Goal: Transaction & Acquisition: Purchase product/service

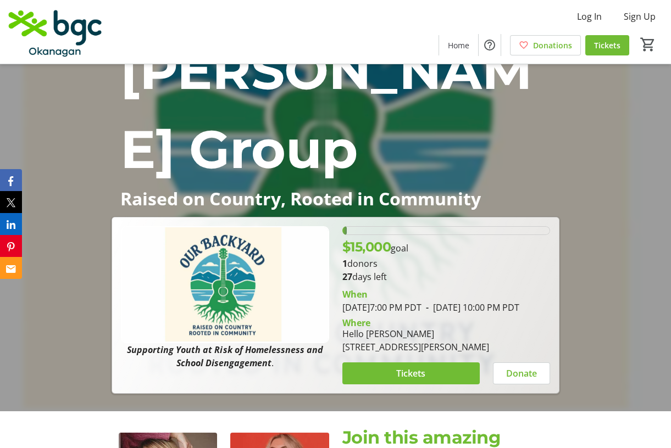
scroll to position [220, 0]
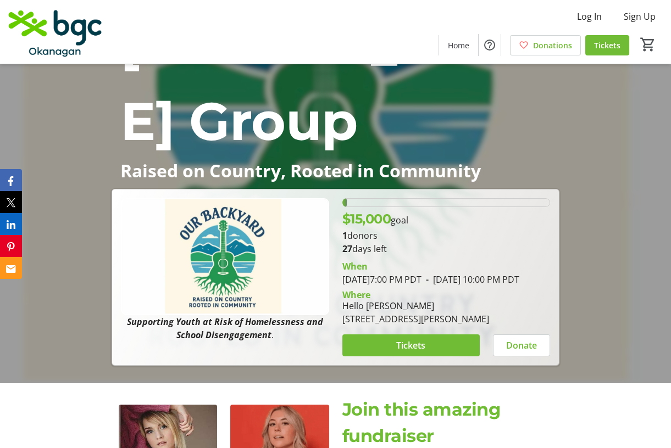
click at [344, 200] on div "2.3393333333333333% of fundraising goal reached" at bounding box center [344, 202] width 5 height 9
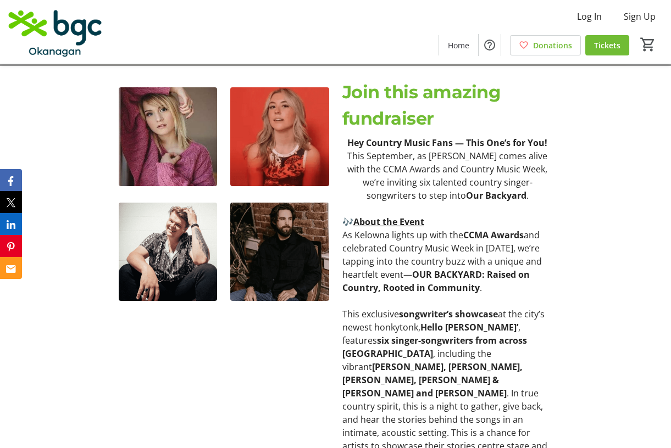
scroll to position [216, 0]
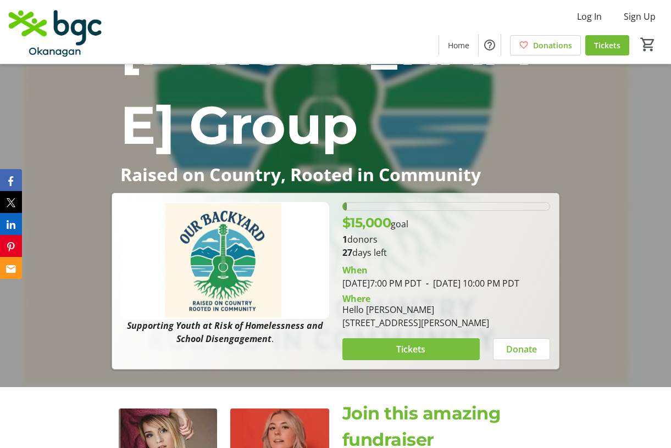
click at [426, 363] on span at bounding box center [410, 349] width 137 height 26
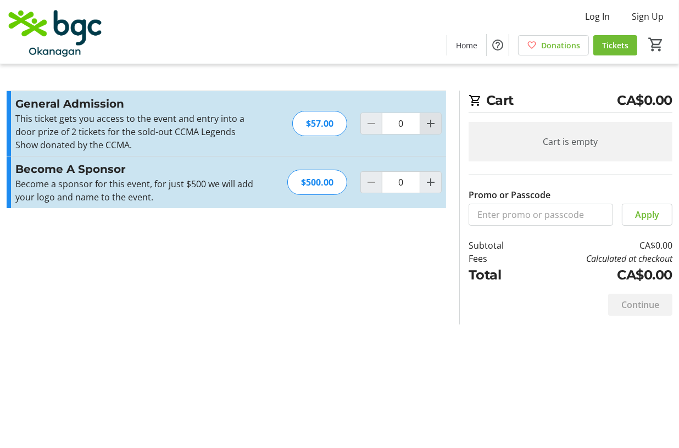
click at [429, 124] on mat-icon "Increment by one" at bounding box center [430, 123] width 13 height 13
type input "3"
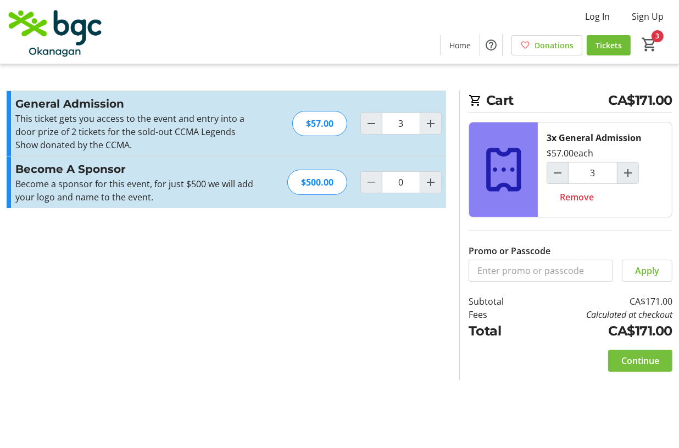
click at [642, 364] on span "Continue" at bounding box center [640, 360] width 38 height 13
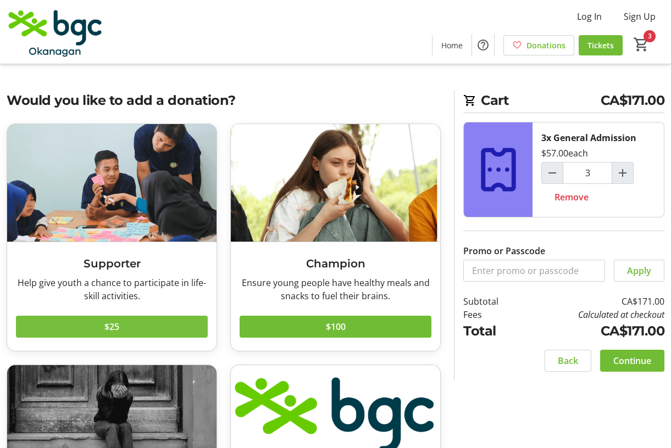
click at [106, 326] on span "$25" at bounding box center [111, 326] width 15 height 13
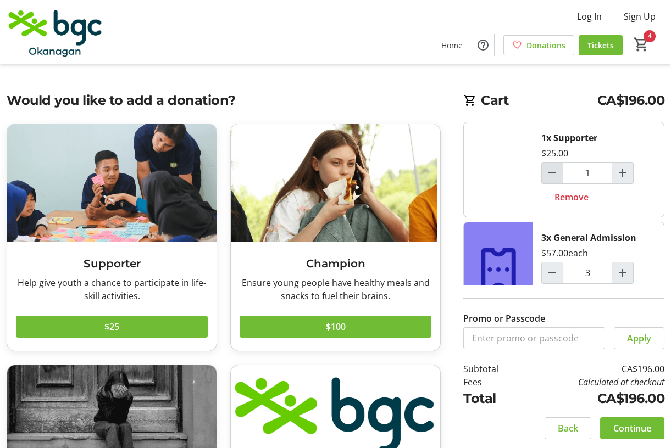
click at [547, 176] on mat-icon "Decrement by one" at bounding box center [552, 172] width 13 height 13
type input "0"
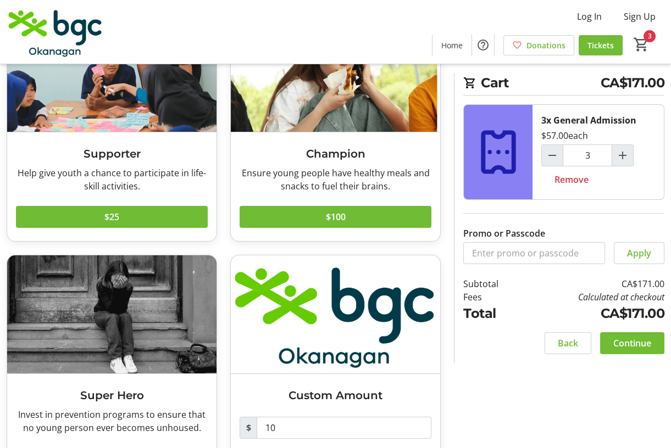
scroll to position [162, 0]
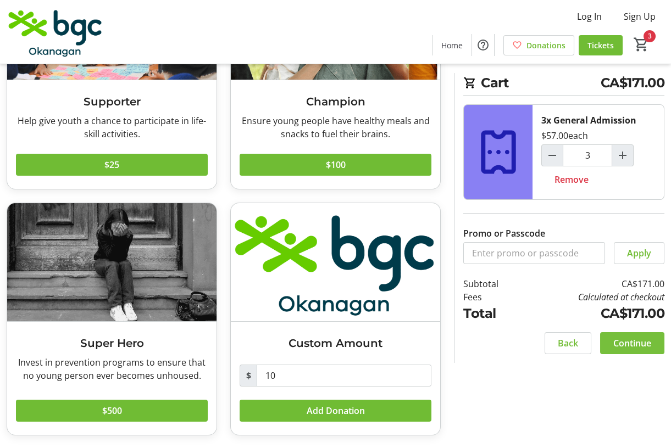
click at [634, 345] on span "Continue" at bounding box center [632, 343] width 38 height 13
